Goal: Task Accomplishment & Management: Manage account settings

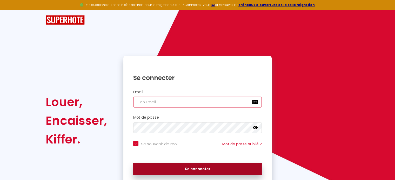
type input "[PERSON_NAME][EMAIL_ADDRESS][PERSON_NAME][DOMAIN_NAME]"
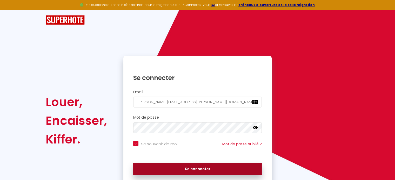
click at [197, 168] on button "Se connecter" at bounding box center [197, 169] width 129 height 13
checkbox input "true"
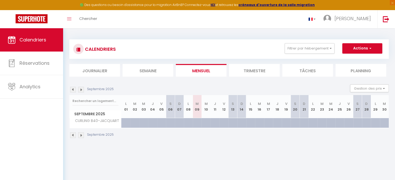
click at [82, 134] on img at bounding box center [81, 136] width 6 height 6
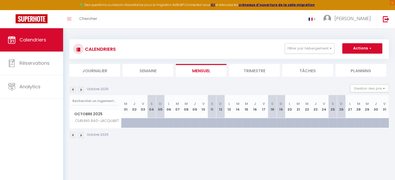
click at [82, 134] on img at bounding box center [81, 136] width 6 height 6
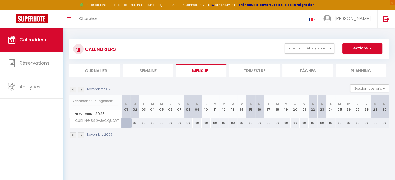
click at [82, 134] on img at bounding box center [81, 136] width 6 height 6
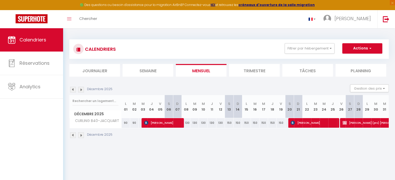
click at [82, 134] on img at bounding box center [81, 136] width 6 height 6
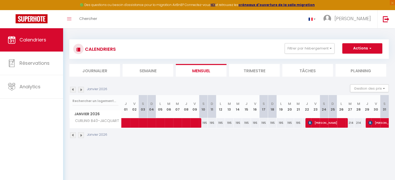
click at [82, 134] on img at bounding box center [81, 136] width 6 height 6
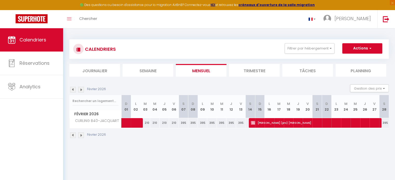
click at [82, 134] on img at bounding box center [81, 136] width 6 height 6
